Goal: Communication & Community: Participate in discussion

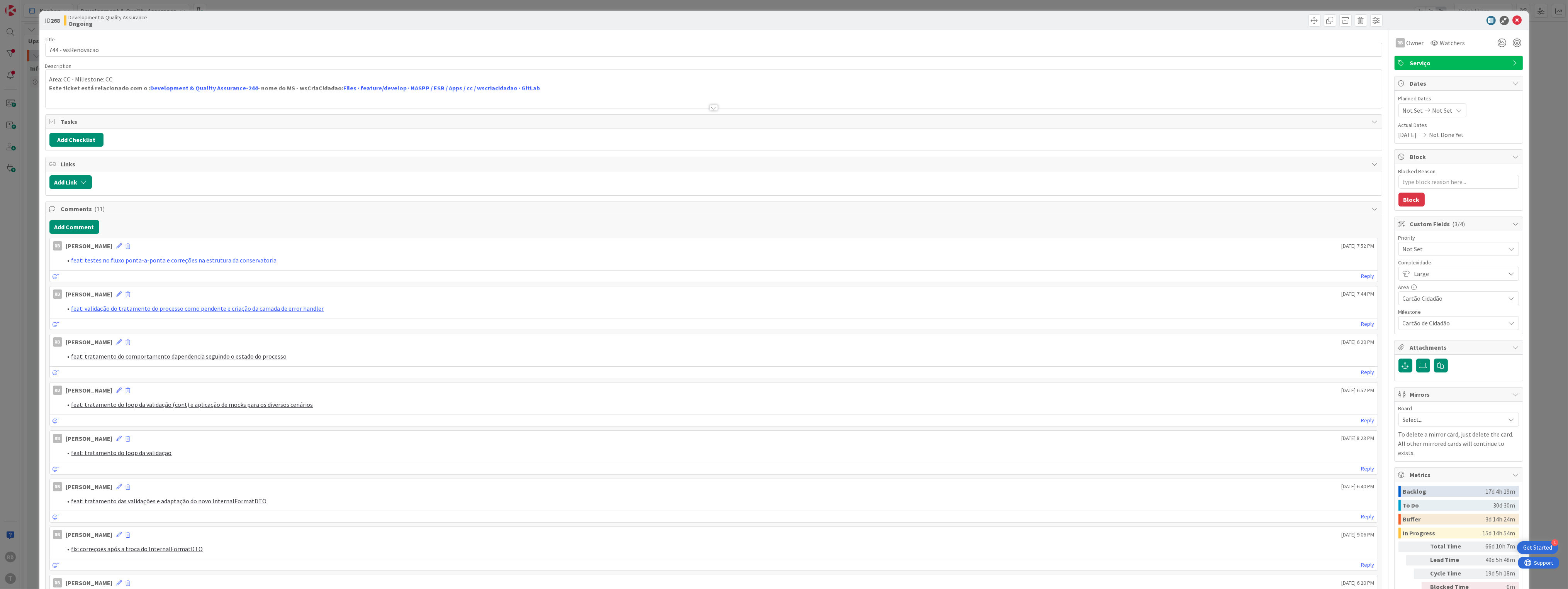
type textarea "x"
click at [73, 224] on button "Add Comment" at bounding box center [74, 227] width 50 height 14
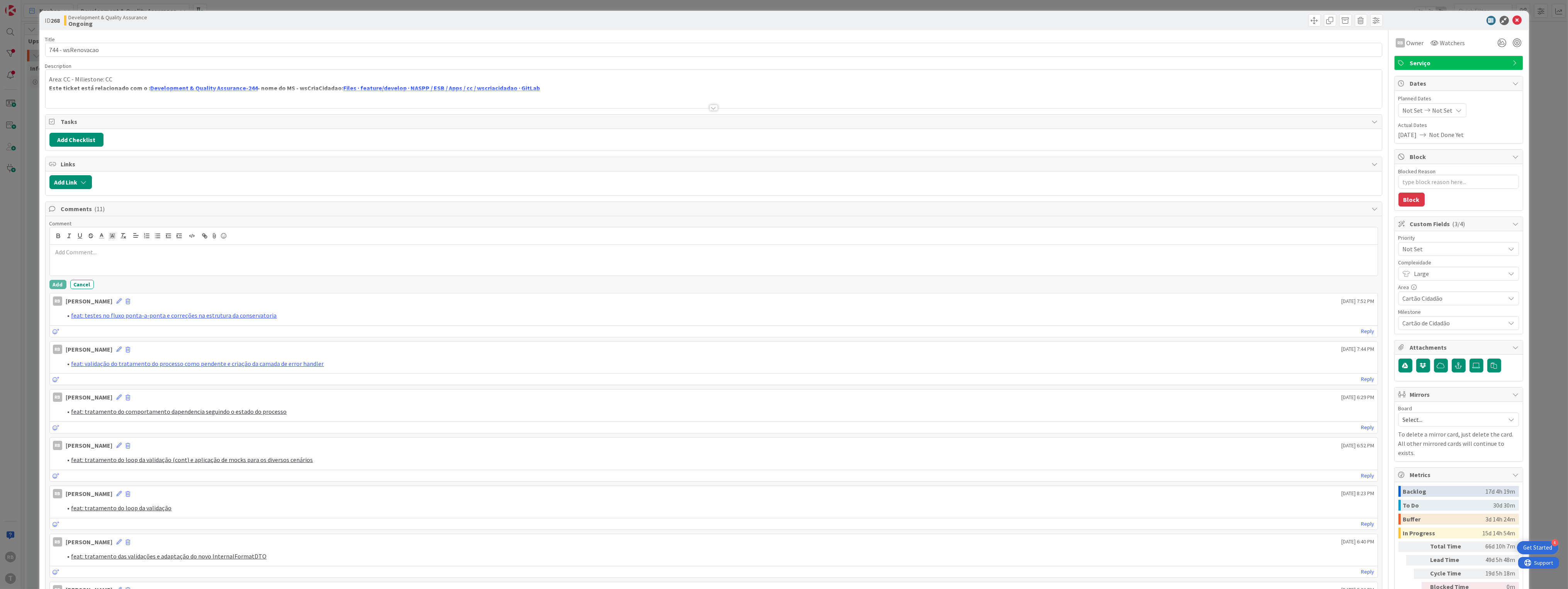
click at [113, 261] on div at bounding box center [713, 260] width 1328 height 31
click at [65, 266] on div "feat: testes no fluxo ponta-a-ponta (cont) e correções de store procedures" at bounding box center [713, 260] width 1328 height 31
click at [58, 287] on button "Add" at bounding box center [58, 284] width 17 height 9
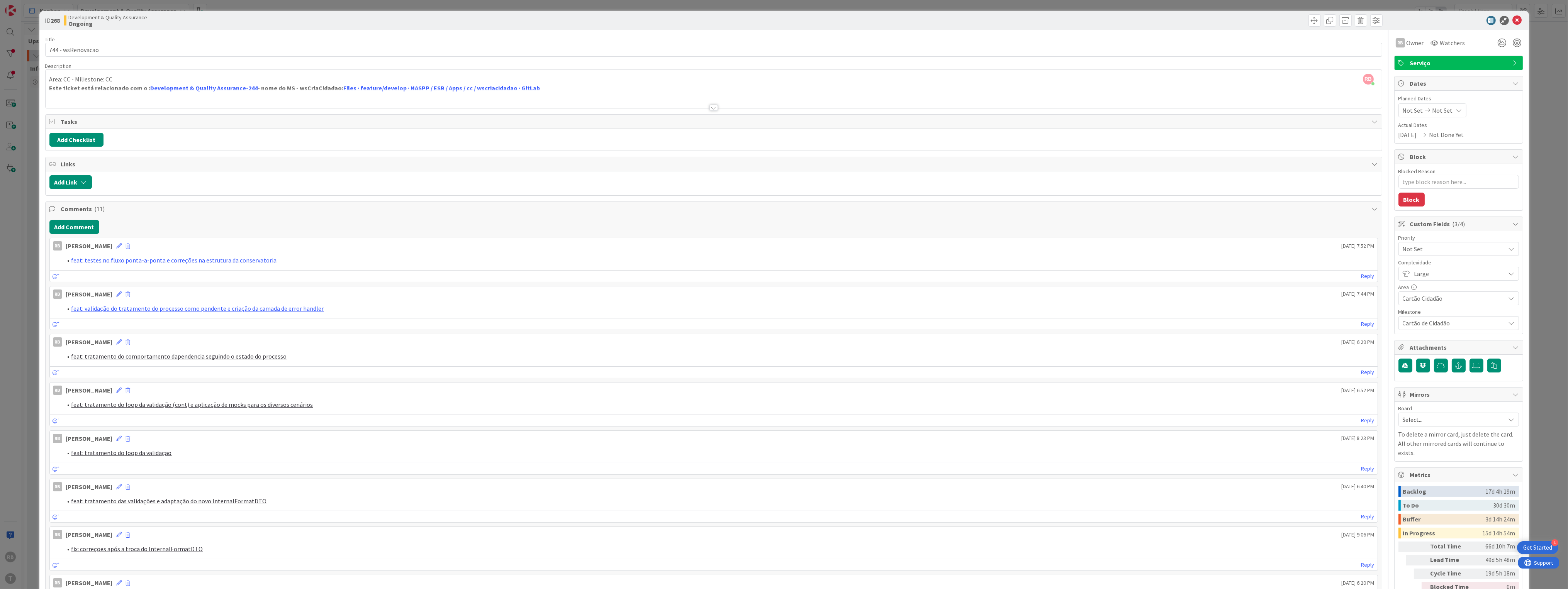
type textarea "x"
click at [1513, 19] on icon at bounding box center [1517, 20] width 9 height 9
